Goal: Find specific page/section: Find specific page/section

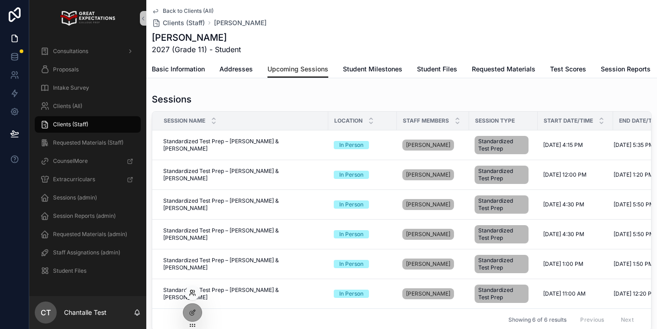
click at [196, 290] on icon at bounding box center [192, 292] width 7 height 7
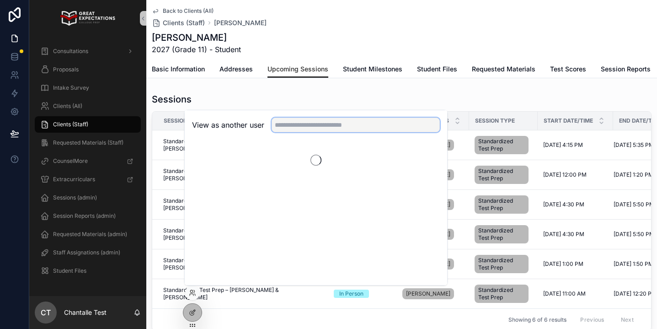
click at [293, 129] on input "text" at bounding box center [356, 124] width 168 height 15
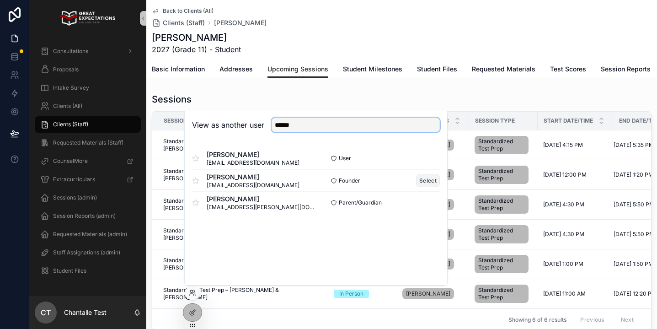
type input "******"
click at [428, 181] on button "Select" at bounding box center [428, 180] width 24 height 13
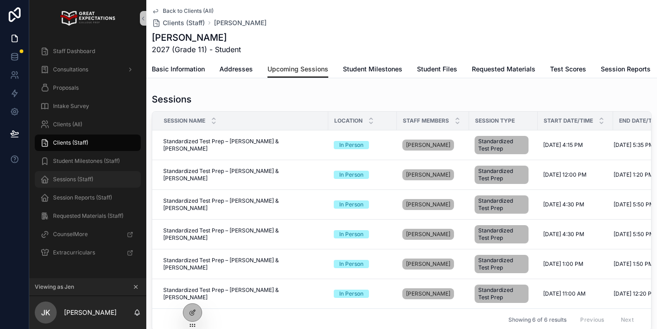
click at [79, 176] on span "Sessions (Staff)" at bounding box center [73, 179] width 40 height 7
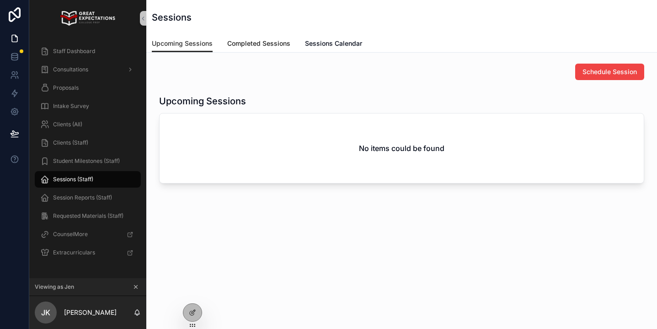
click at [253, 44] on span "Completed Sessions" at bounding box center [258, 43] width 63 height 9
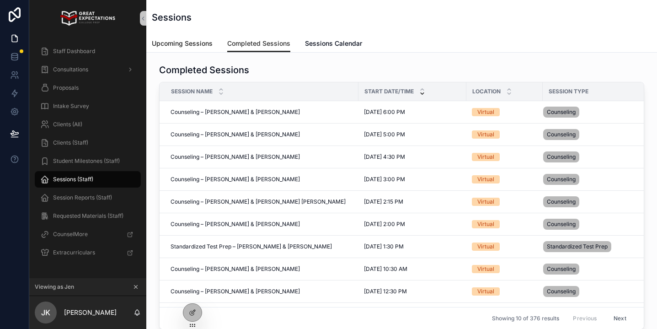
click at [193, 46] on span "Upcoming Sessions" at bounding box center [182, 43] width 61 height 9
